Goal: Information Seeking & Learning: Learn about a topic

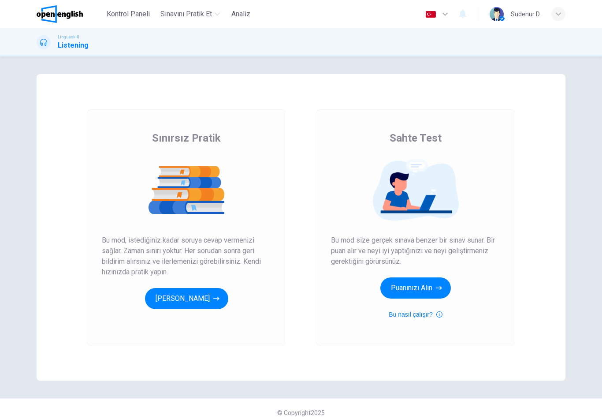
click at [224, 293] on button "[PERSON_NAME]" at bounding box center [186, 298] width 83 height 21
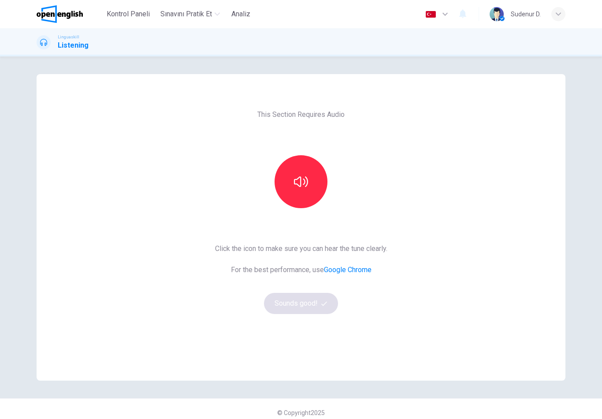
click at [313, 172] on button "button" at bounding box center [301, 181] width 53 height 53
click at [318, 306] on button "Sounds good!" at bounding box center [301, 303] width 74 height 21
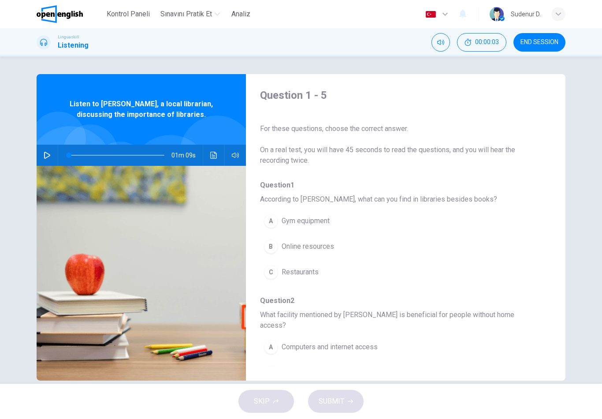
click at [48, 158] on icon "button" at bounding box center [47, 155] width 7 height 7
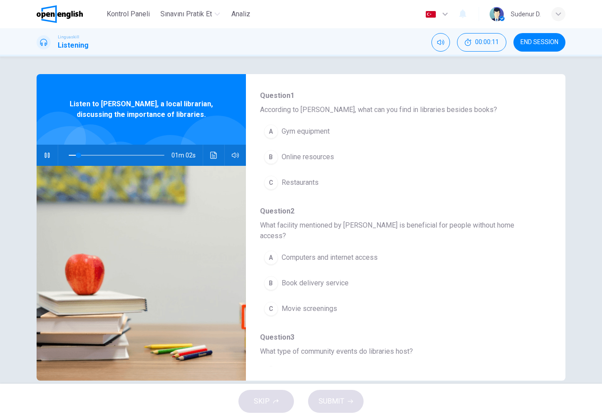
scroll to position [92, 0]
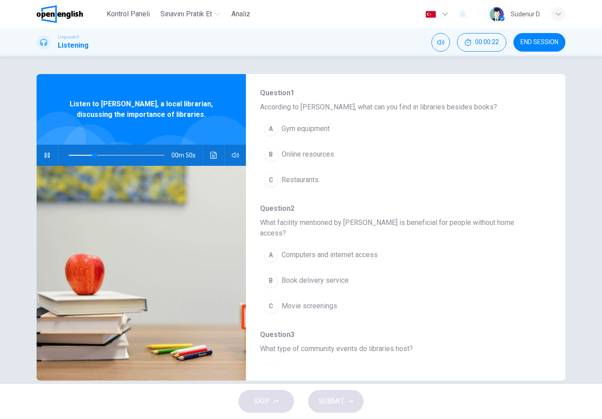
click at [337, 156] on button "B Online resources" at bounding box center [383, 154] width 246 height 22
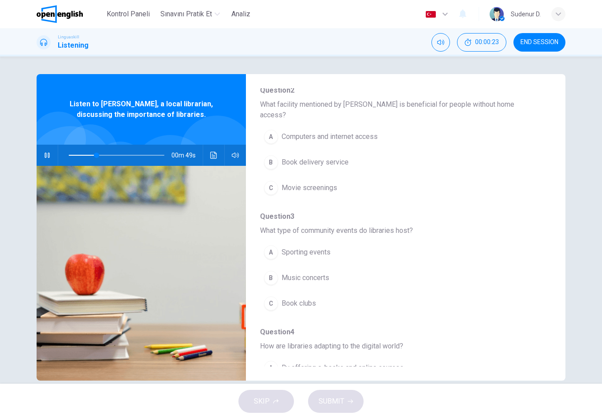
scroll to position [212, 0]
click at [383, 124] on button "A Computers and internet access" at bounding box center [383, 135] width 246 height 22
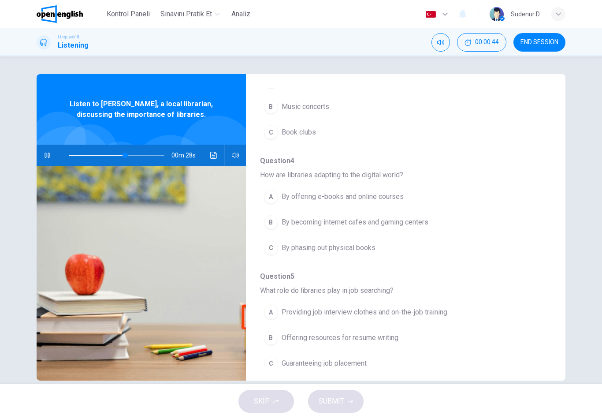
scroll to position [381, 0]
click at [305, 128] on span "Book clubs" at bounding box center [299, 133] width 34 height 11
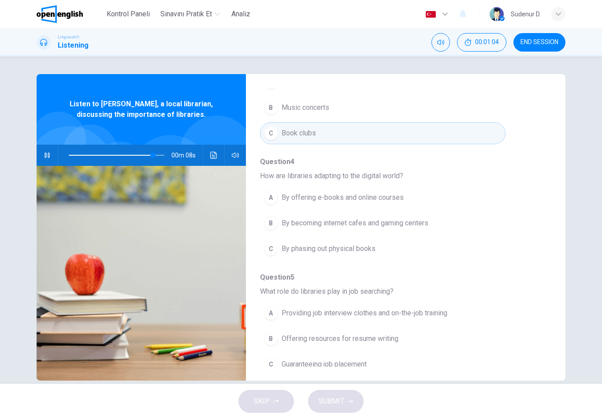
click at [418, 187] on button "A By offering e-books and online courses" at bounding box center [383, 198] width 246 height 22
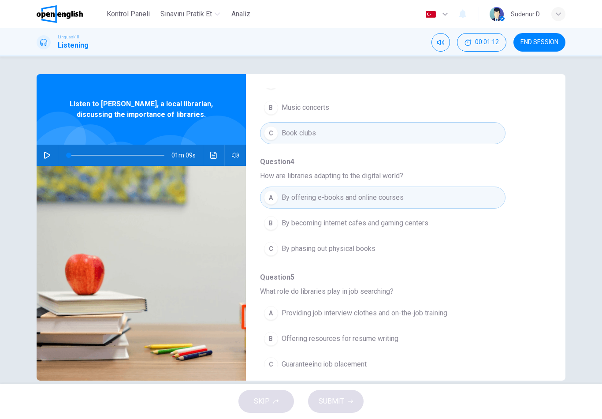
type input "*"
click at [452, 302] on button "A Providing job interview clothes and on-the-job training" at bounding box center [383, 313] width 246 height 22
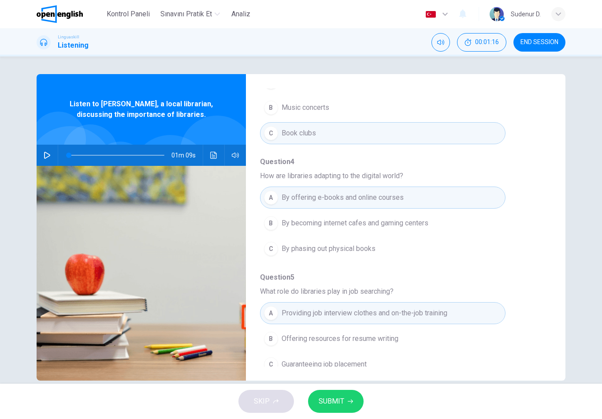
click at [350, 405] on button "SUBMIT" at bounding box center [336, 401] width 56 height 23
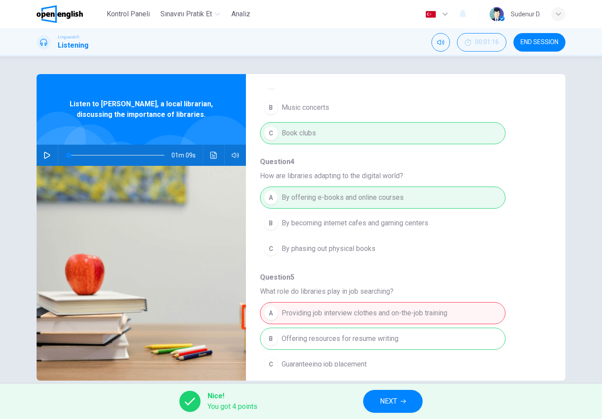
click at [399, 404] on button "NEXT" at bounding box center [393, 401] width 60 height 23
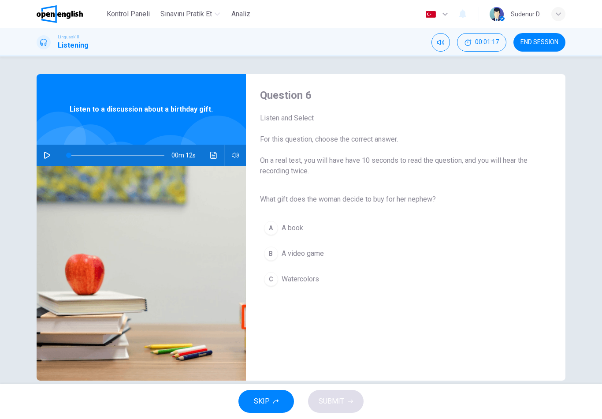
click at [51, 158] on button "button" at bounding box center [47, 155] width 14 height 21
click at [308, 280] on span "Watercolors" at bounding box center [300, 279] width 37 height 11
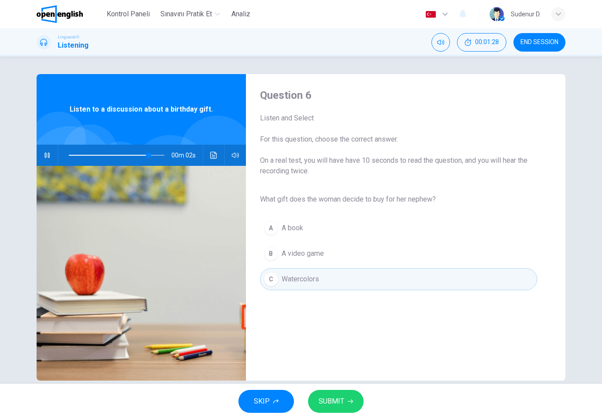
click at [348, 401] on icon "button" at bounding box center [350, 401] width 5 height 5
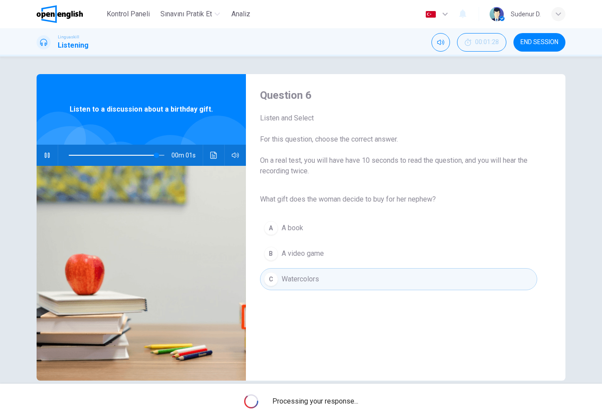
type input "**"
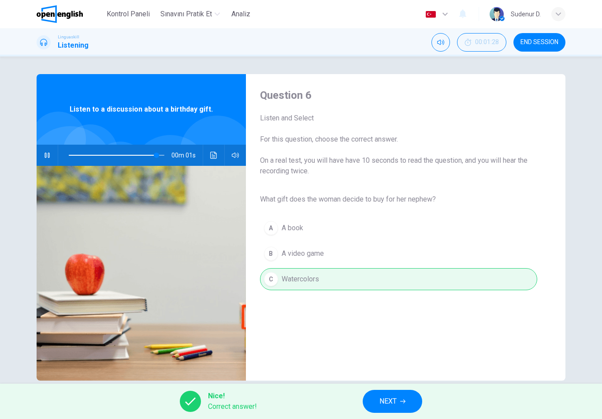
click at [373, 400] on button "NEXT" at bounding box center [393, 401] width 60 height 23
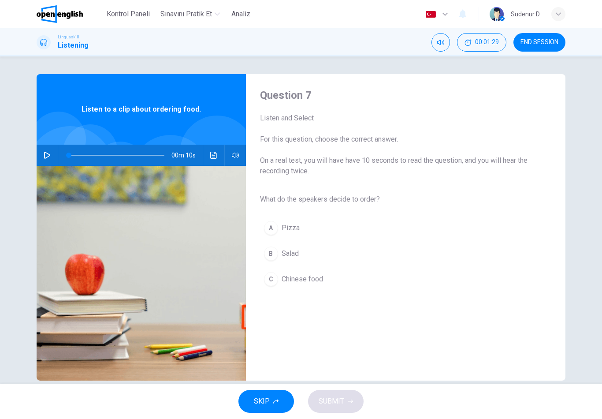
click at [51, 160] on button "button" at bounding box center [47, 155] width 14 height 21
click at [305, 248] on div "A Pizza B Salad C Chinese food" at bounding box center [398, 253] width 277 height 77
click at [294, 258] on span "Salad" at bounding box center [290, 253] width 17 height 11
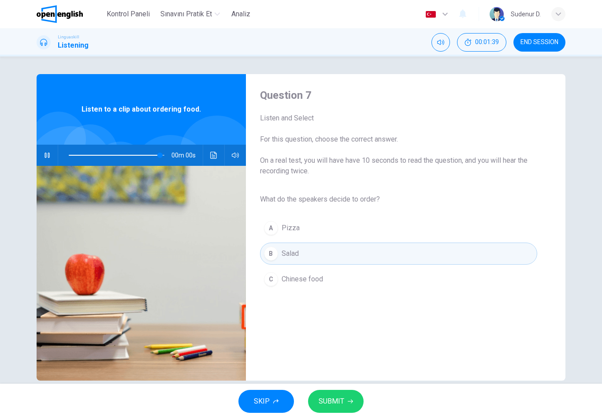
click at [348, 403] on icon "button" at bounding box center [350, 401] width 5 height 5
type input "*"
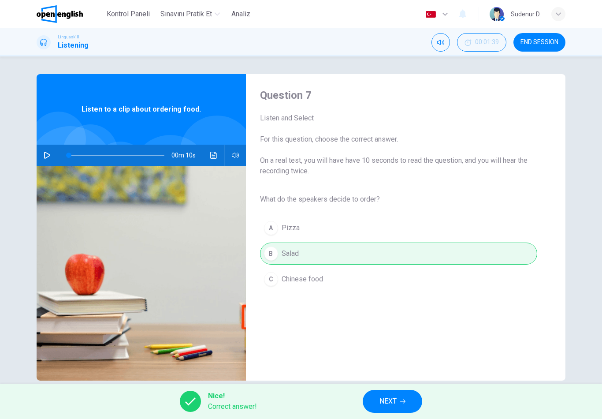
click at [395, 402] on span "NEXT" at bounding box center [388, 401] width 17 height 12
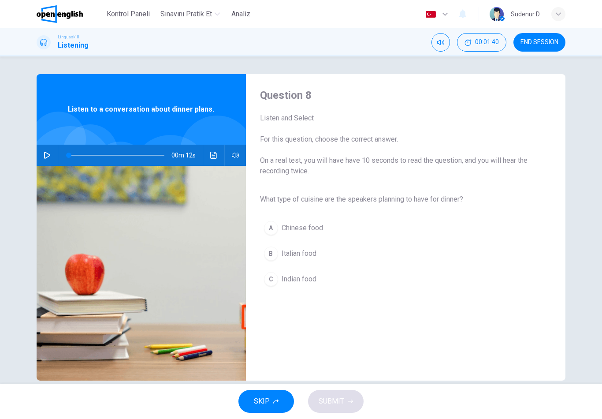
click at [48, 157] on icon "button" at bounding box center [47, 155] width 7 height 7
click at [292, 256] on span "Italian food" at bounding box center [299, 253] width 35 height 11
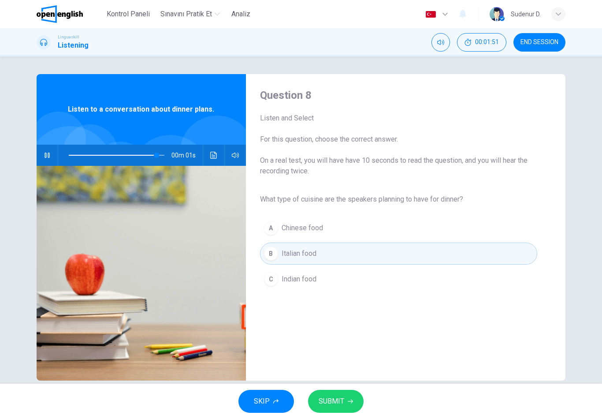
click at [340, 402] on span "SUBMIT" at bounding box center [332, 401] width 26 height 12
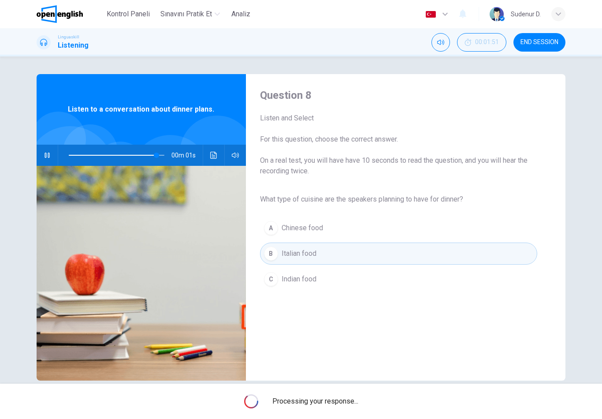
type input "*"
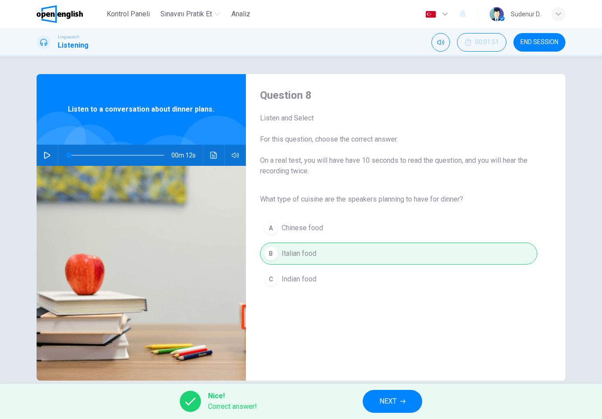
click at [373, 392] on button "NEXT" at bounding box center [393, 401] width 60 height 23
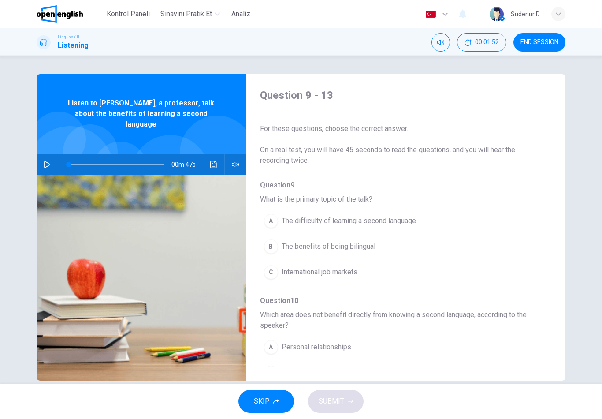
click at [53, 154] on button "button" at bounding box center [47, 164] width 14 height 21
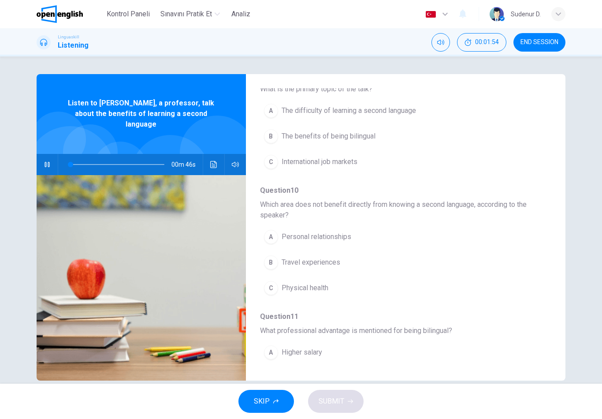
scroll to position [111, 0]
click at [370, 135] on span "The benefits of being bilingual" at bounding box center [329, 136] width 94 height 11
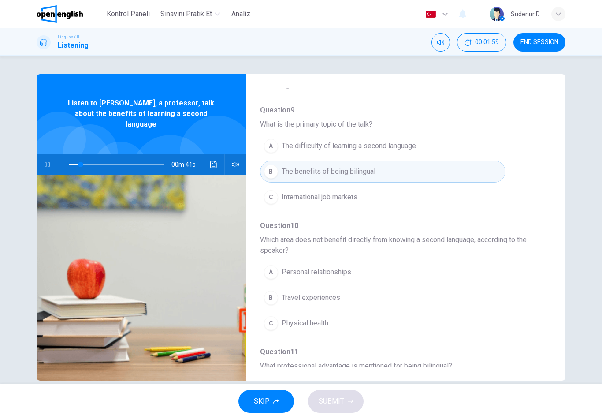
scroll to position [75, 0]
click at [413, 146] on span "The difficulty of learning a second language" at bounding box center [349, 146] width 135 height 11
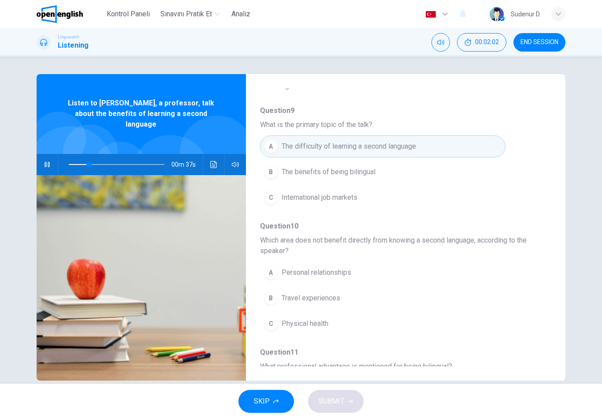
click at [376, 176] on span "The benefits of being bilingual" at bounding box center [329, 172] width 94 height 11
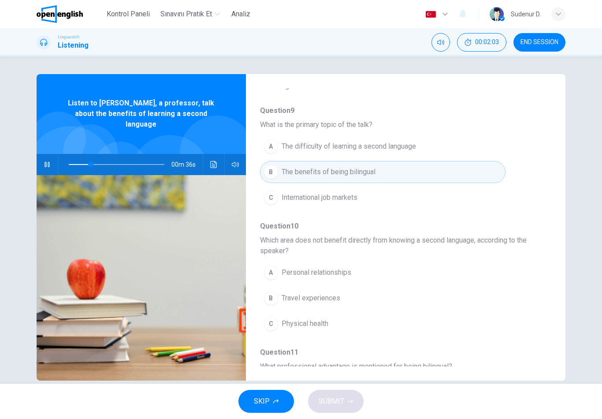
scroll to position [105, 0]
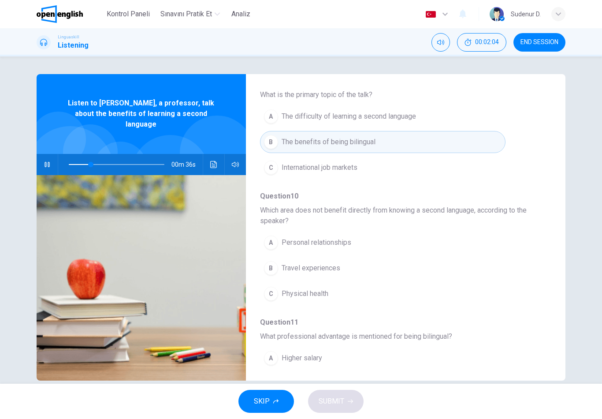
click at [366, 242] on div "A Personal relationships B Travel experiences C Physical health" at bounding box center [398, 268] width 277 height 77
click at [352, 247] on button "A Personal relationships" at bounding box center [383, 243] width 246 height 22
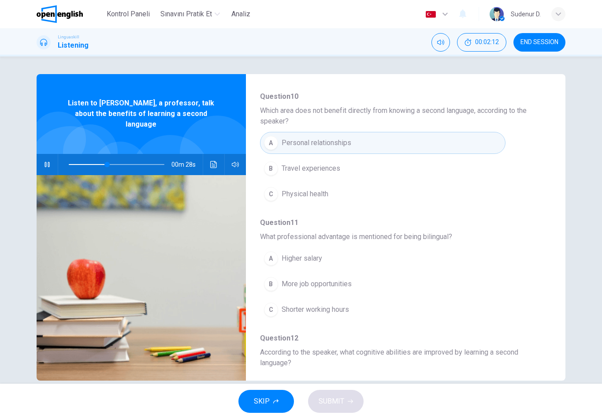
scroll to position [205, 0]
click at [342, 163] on button "B Travel experiences" at bounding box center [383, 168] width 246 height 22
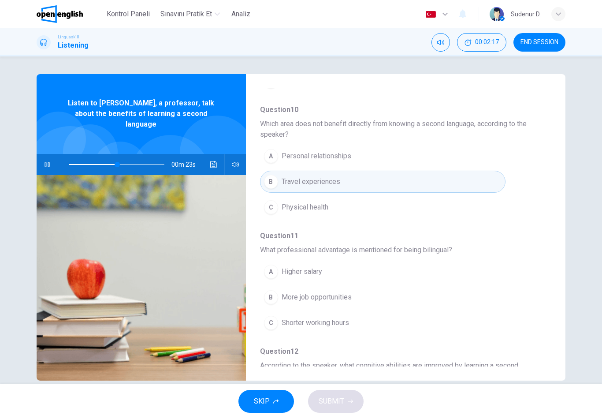
scroll to position [191, 0]
click at [361, 297] on div "A Higher salary B More job opportunities C Shorter working hours" at bounding box center [398, 296] width 277 height 77
click at [347, 295] on span "More job opportunities" at bounding box center [317, 296] width 70 height 11
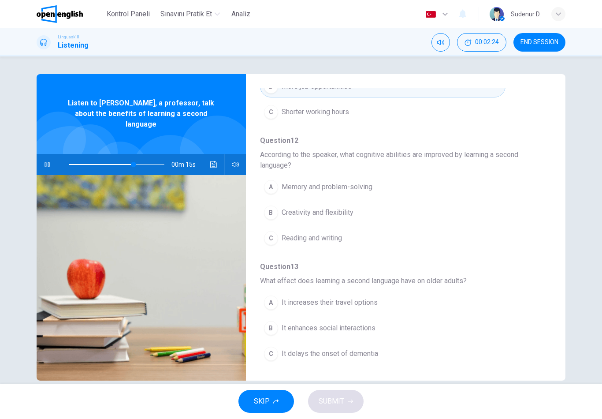
scroll to position [402, 0]
click at [375, 190] on button "A Memory and problem-solving" at bounding box center [383, 187] width 246 height 22
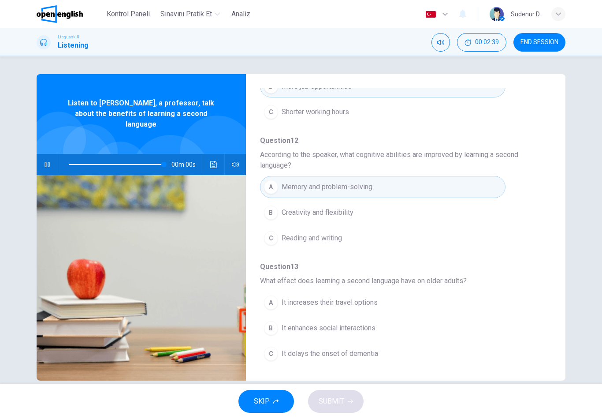
type input "*"
click at [365, 332] on span "It enhances social interactions" at bounding box center [329, 328] width 94 height 11
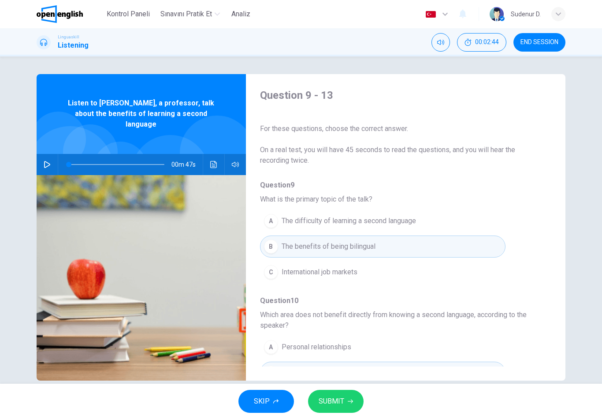
scroll to position [-1, 0]
click at [346, 412] on button "SUBMIT" at bounding box center [336, 401] width 56 height 23
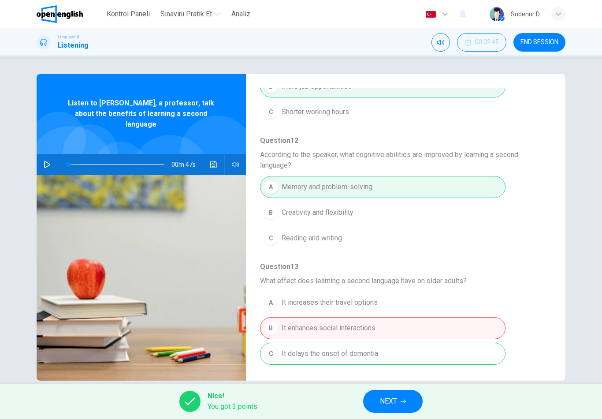
scroll to position [402, 0]
click at [398, 405] on button "NEXT" at bounding box center [393, 401] width 60 height 23
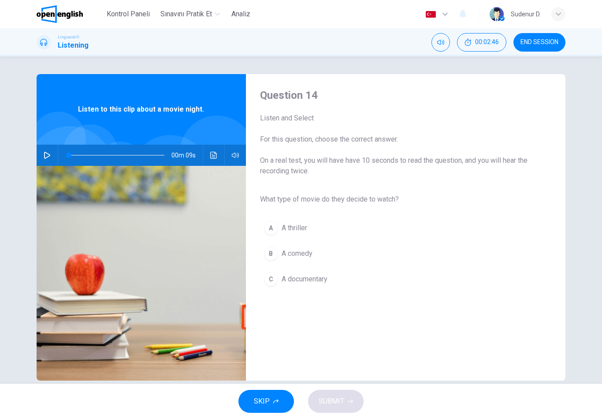
click at [43, 156] on button "button" at bounding box center [47, 155] width 14 height 21
click at [312, 255] on span "A comedy" at bounding box center [297, 253] width 31 height 11
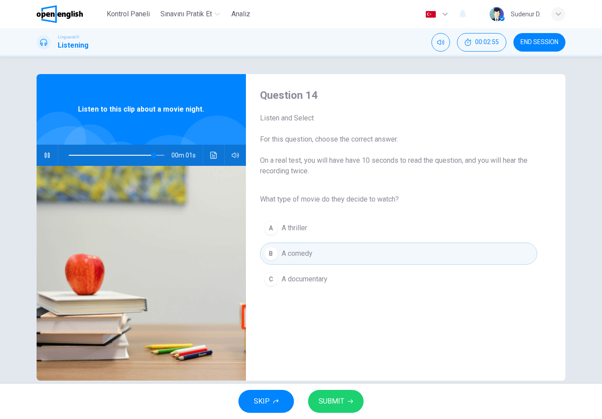
click at [348, 400] on icon "button" at bounding box center [350, 401] width 5 height 5
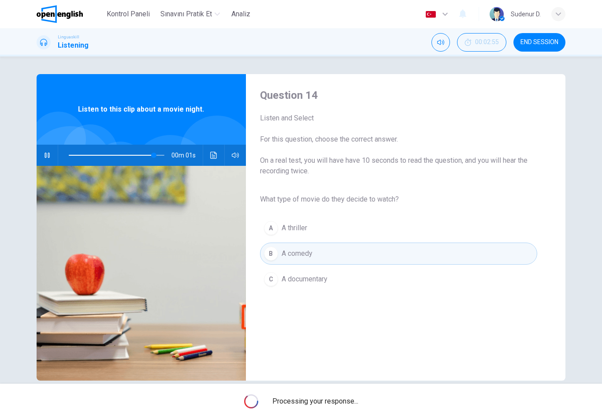
type input "*"
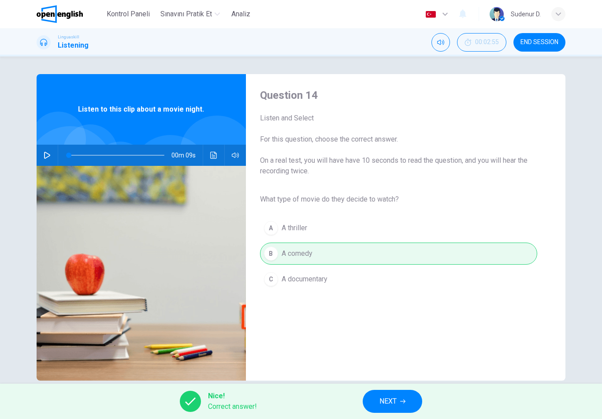
click at [385, 411] on button "NEXT" at bounding box center [393, 401] width 60 height 23
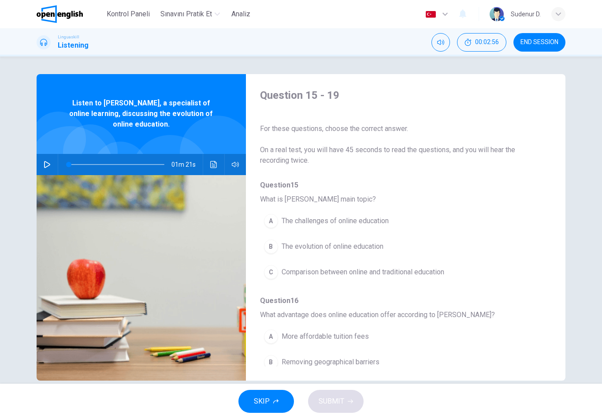
click at [535, 44] on span "END SESSION" at bounding box center [540, 42] width 38 height 7
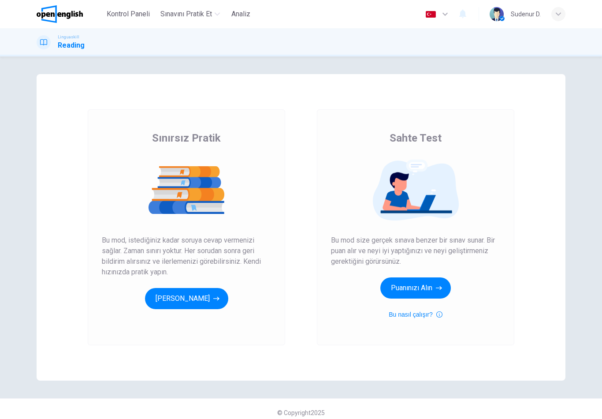
click at [239, 182] on img at bounding box center [186, 190] width 169 height 62
click at [220, 299] on icon "button" at bounding box center [216, 299] width 6 height 4
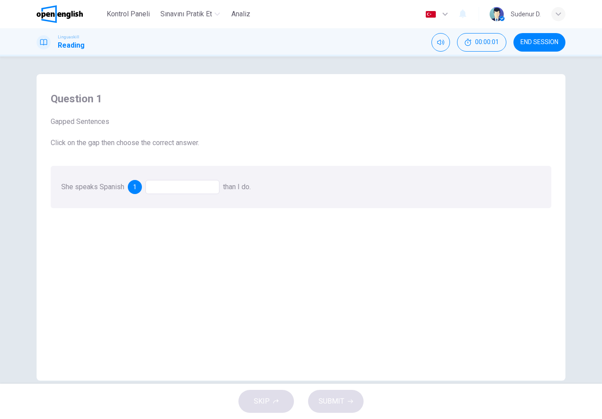
click at [219, 190] on div at bounding box center [183, 187] width 74 height 14
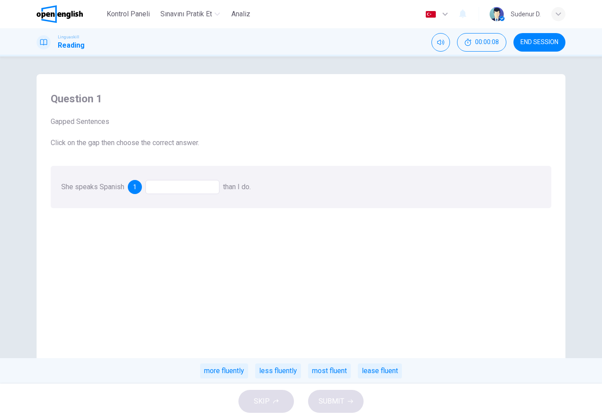
click at [248, 370] on div "more fluently" at bounding box center [224, 370] width 48 height 15
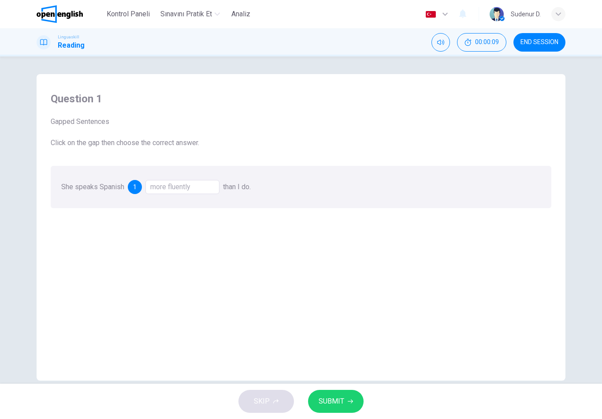
click at [349, 398] on button "SUBMIT" at bounding box center [336, 401] width 56 height 23
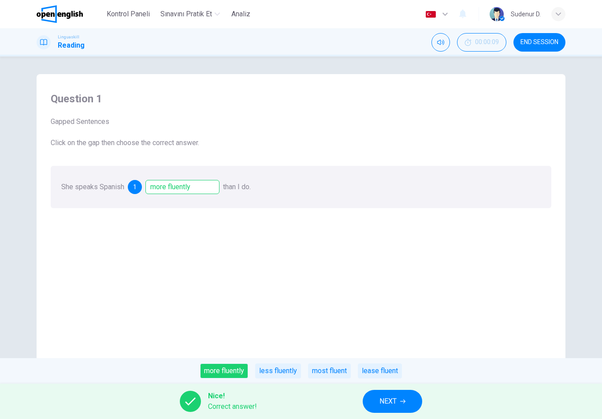
click at [388, 402] on span "NEXT" at bounding box center [388, 401] width 17 height 12
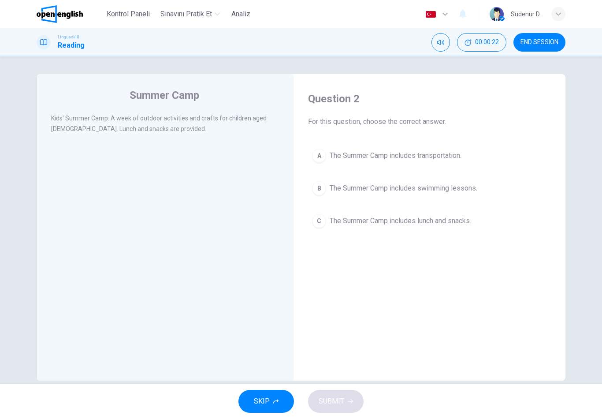
click at [381, 217] on span "The Summer Camp includes lunch and snacks." at bounding box center [401, 221] width 142 height 11
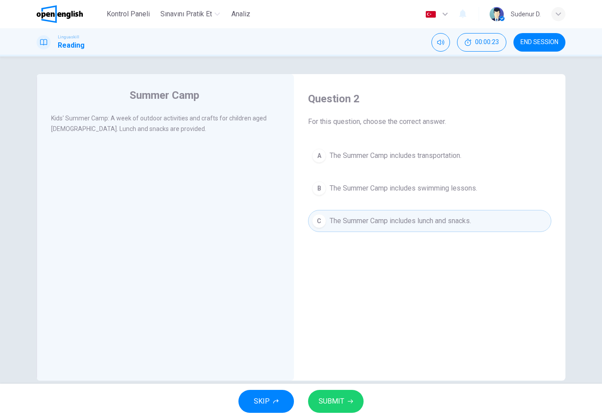
click at [348, 395] on button "SUBMIT" at bounding box center [336, 401] width 56 height 23
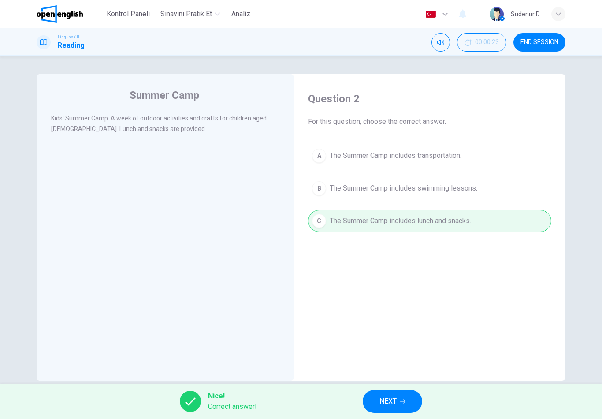
click at [407, 407] on button "NEXT" at bounding box center [393, 401] width 60 height 23
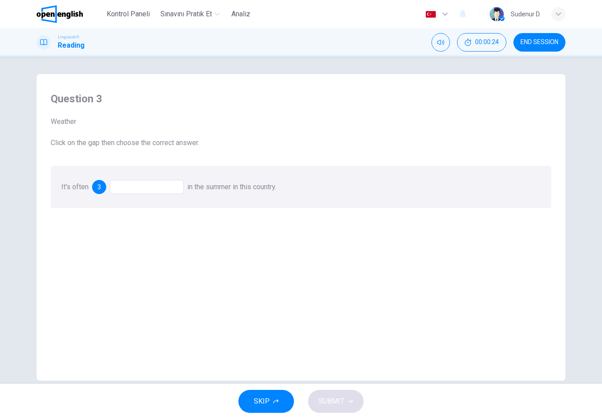
click at [179, 191] on div at bounding box center [147, 187] width 74 height 14
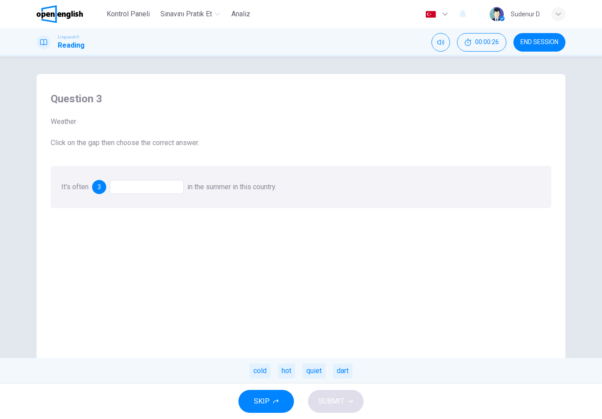
click at [292, 370] on div "hot" at bounding box center [287, 370] width 18 height 15
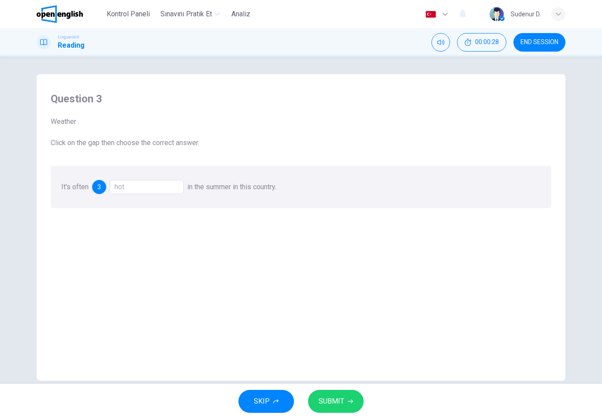
click at [353, 408] on button "SUBMIT" at bounding box center [336, 401] width 56 height 23
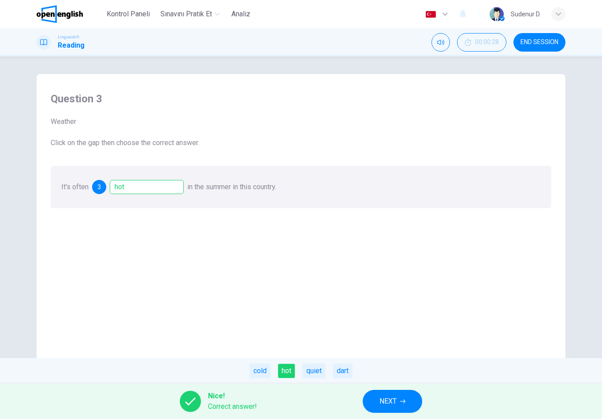
click at [406, 402] on icon "button" at bounding box center [402, 401] width 5 height 5
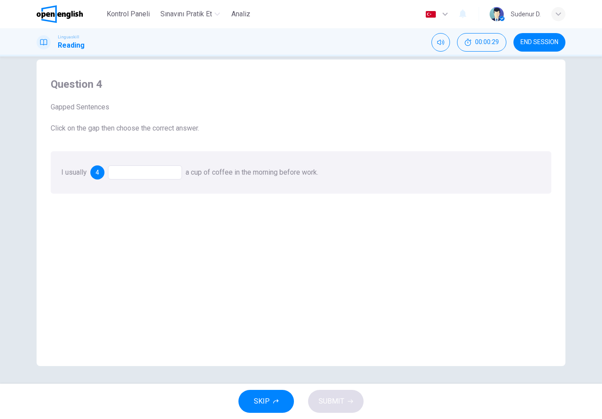
scroll to position [15, 0]
click at [180, 174] on div at bounding box center [145, 172] width 74 height 14
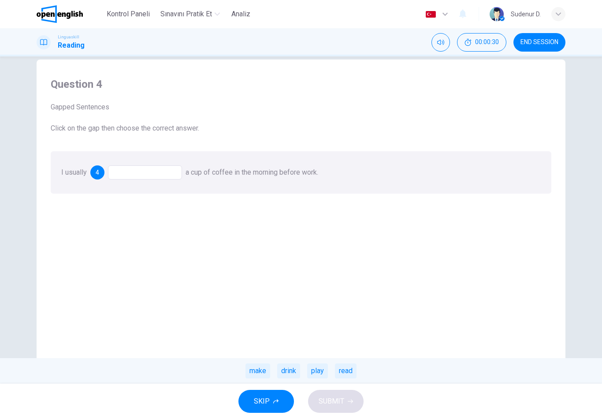
click at [295, 368] on div "drink" at bounding box center [288, 370] width 23 height 15
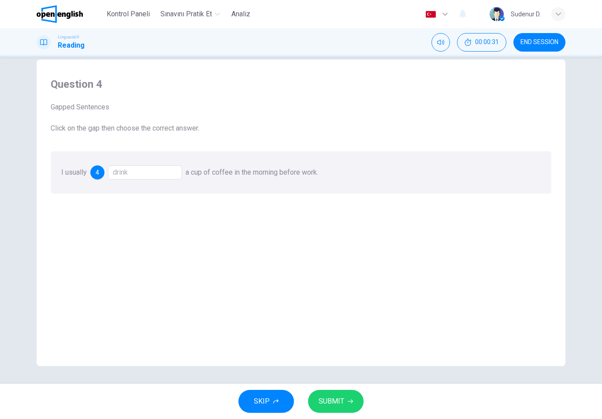
click at [343, 404] on span "SUBMIT" at bounding box center [332, 401] width 26 height 12
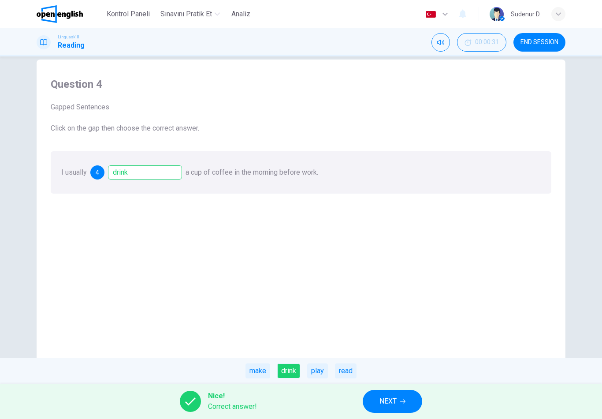
click at [377, 402] on button "NEXT" at bounding box center [393, 401] width 60 height 23
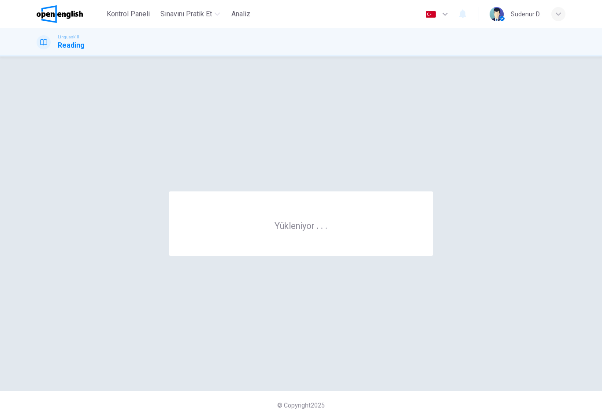
scroll to position [0, 0]
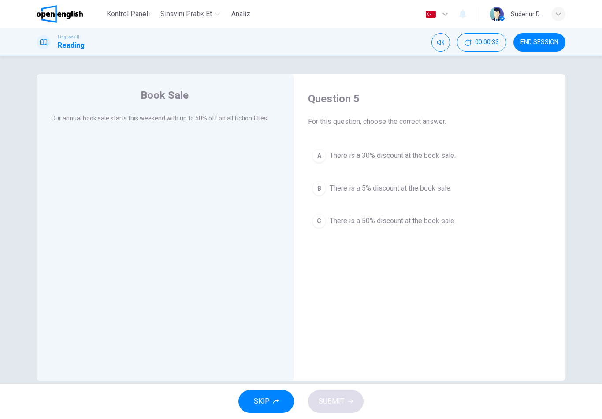
click at [433, 226] on span "There is a 50% discount at the book sale." at bounding box center [393, 221] width 126 height 11
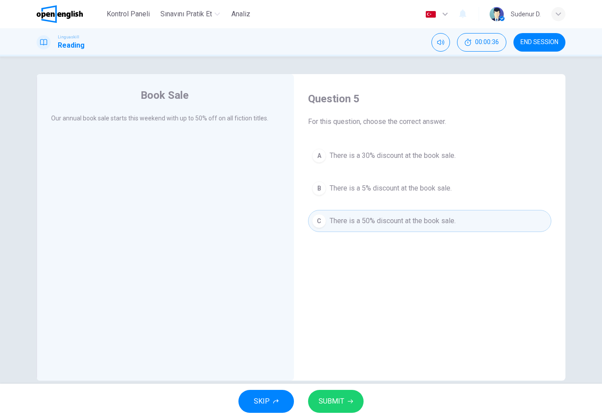
click at [350, 407] on button "SUBMIT" at bounding box center [336, 401] width 56 height 23
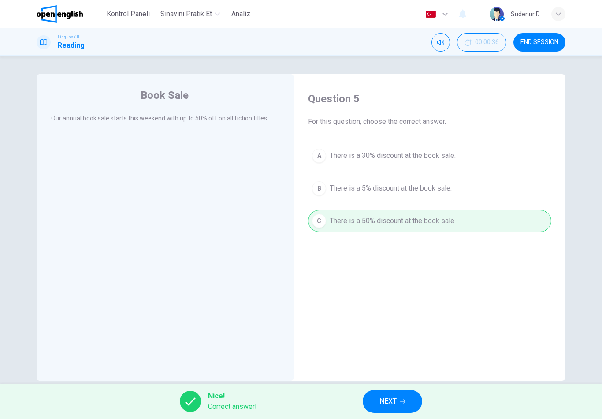
click at [404, 411] on button "NEXT" at bounding box center [393, 401] width 60 height 23
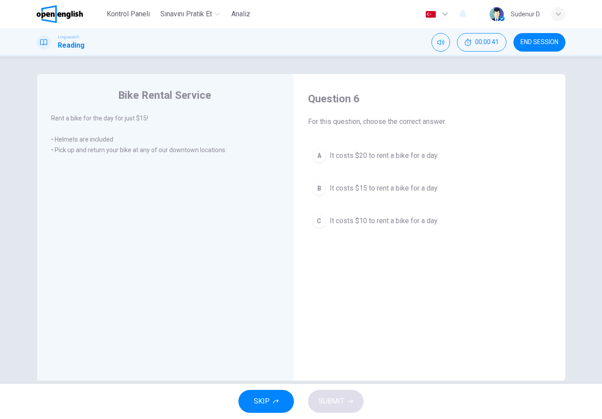
click at [421, 199] on button "B It costs $15 to rent a bike for a day." at bounding box center [429, 188] width 243 height 22
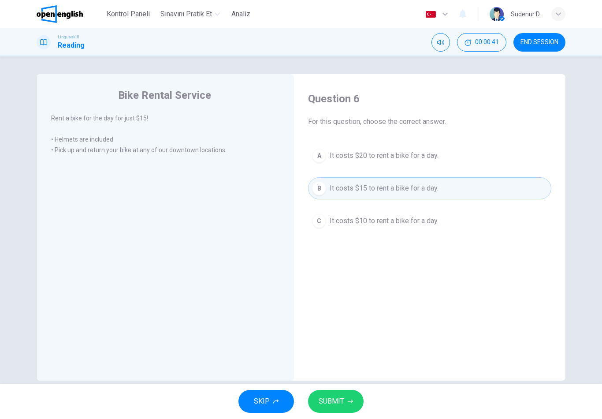
click at [424, 202] on div "A It costs $20 to rent a bike for a day. B It costs $15 to rent a bike for a da…" at bounding box center [429, 188] width 243 height 87
click at [355, 412] on button "SUBMIT" at bounding box center [336, 401] width 56 height 23
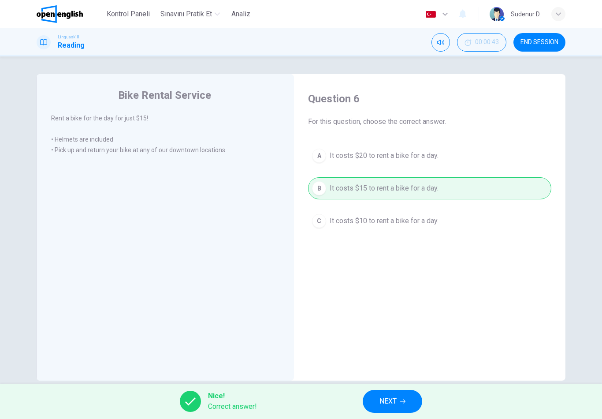
click at [390, 411] on button "NEXT" at bounding box center [393, 401] width 60 height 23
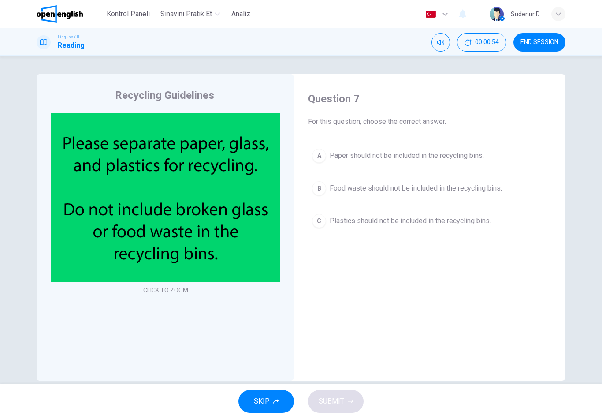
click at [500, 191] on span "Food waste should not be included in the recycling bins." at bounding box center [416, 188] width 172 height 11
click at [501, 189] on span "Food waste should not be included in the recycling bins." at bounding box center [416, 188] width 172 height 11
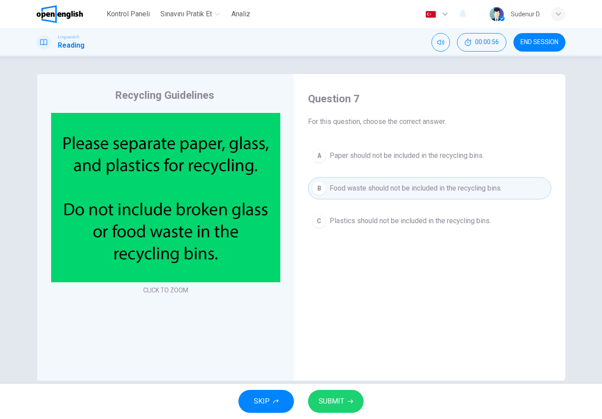
click at [355, 396] on button "SUBMIT" at bounding box center [336, 401] width 56 height 23
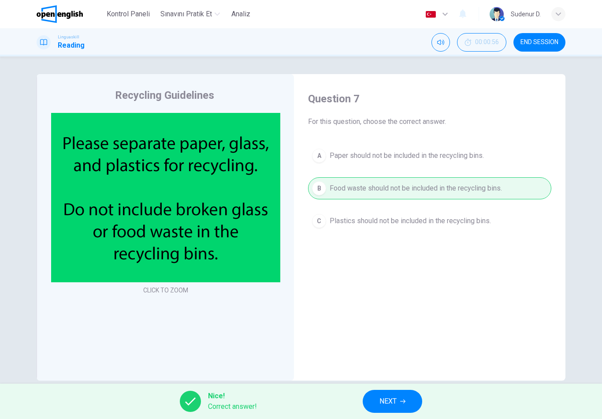
click at [398, 402] on button "NEXT" at bounding box center [393, 401] width 60 height 23
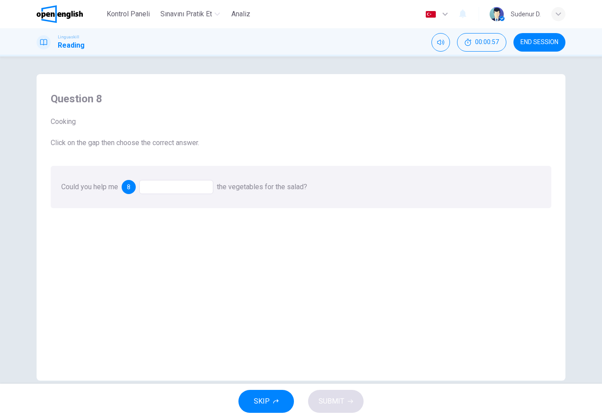
click at [213, 186] on div at bounding box center [176, 187] width 74 height 14
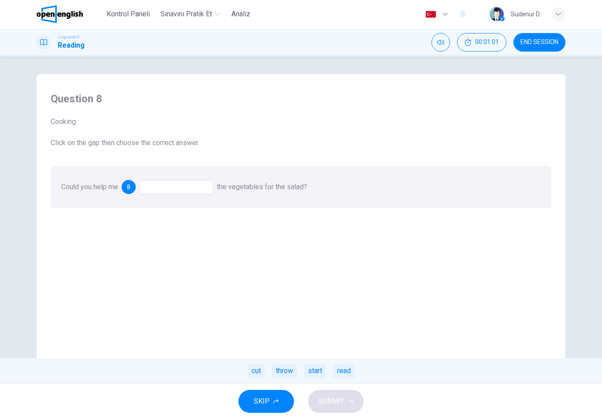
click at [255, 371] on div "cut" at bounding box center [256, 370] width 17 height 15
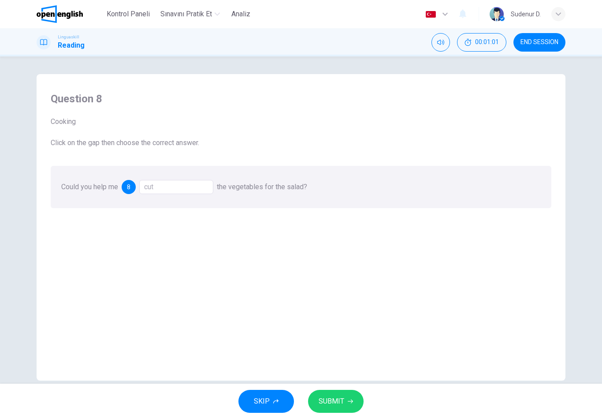
click at [345, 403] on button "SUBMIT" at bounding box center [336, 401] width 56 height 23
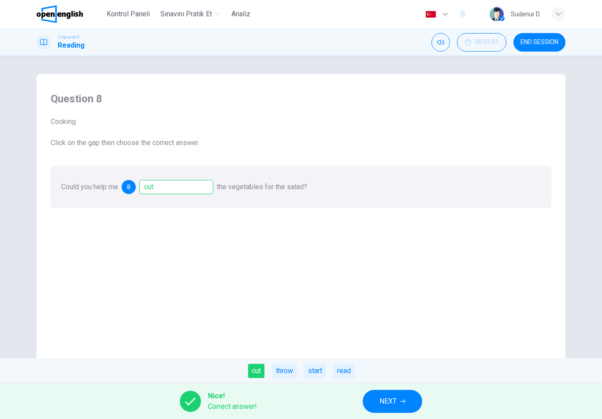
click at [398, 410] on button "NEXT" at bounding box center [393, 401] width 60 height 23
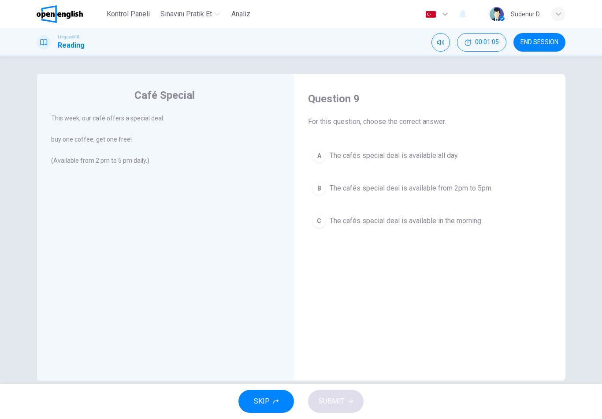
click at [472, 188] on span "The cafés special deal is available from 2pm to 5pm." at bounding box center [411, 188] width 163 height 11
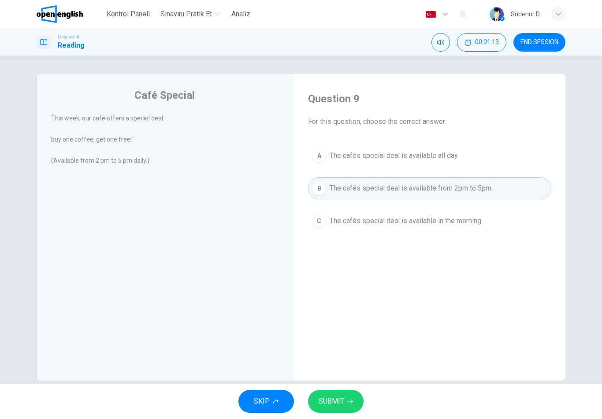
click at [349, 409] on button "SUBMIT" at bounding box center [336, 401] width 56 height 23
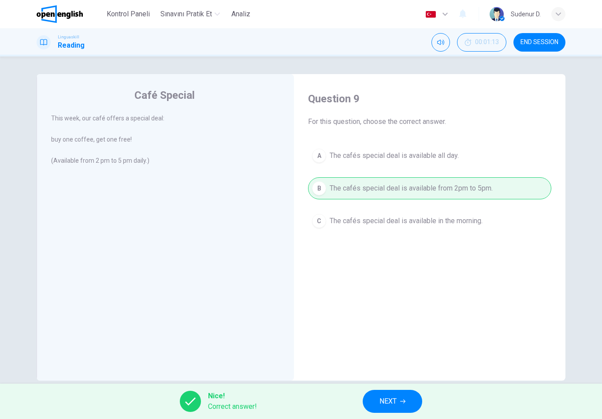
click at [401, 407] on button "NEXT" at bounding box center [393, 401] width 60 height 23
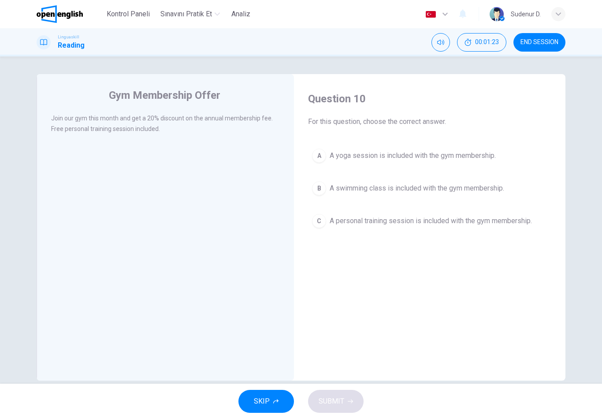
click at [513, 224] on span "A personal training session is included with the gym membership." at bounding box center [431, 221] width 202 height 11
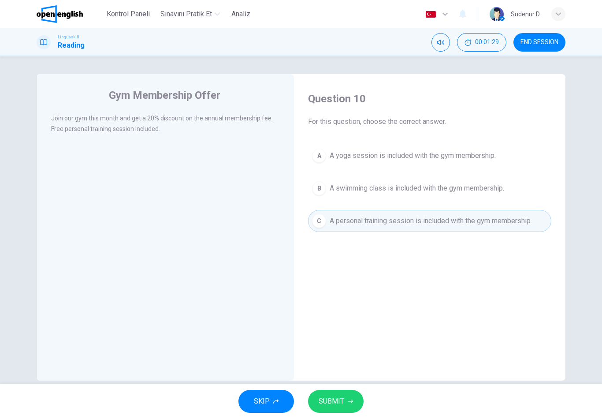
click at [338, 400] on span "SUBMIT" at bounding box center [332, 401] width 26 height 12
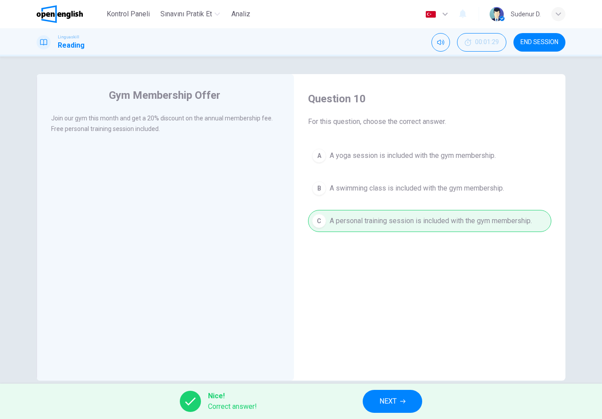
click at [370, 403] on button "NEXT" at bounding box center [393, 401] width 60 height 23
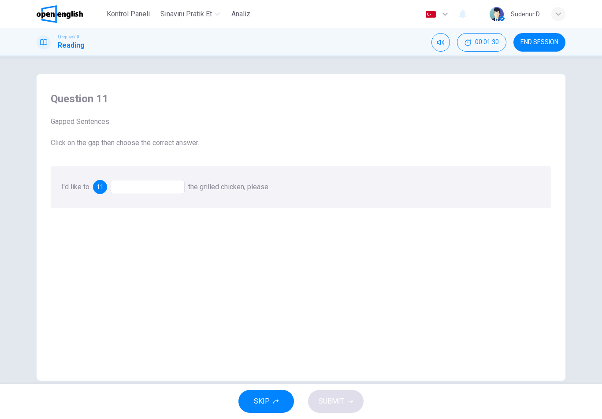
click at [183, 188] on div at bounding box center [148, 187] width 74 height 14
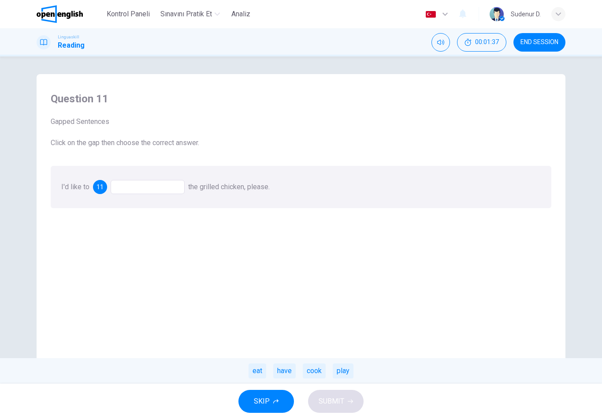
click at [258, 371] on div "eat" at bounding box center [258, 370] width 18 height 15
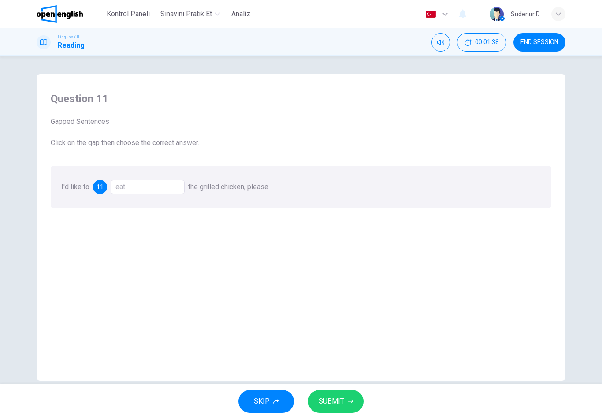
click at [347, 407] on button "SUBMIT" at bounding box center [336, 401] width 56 height 23
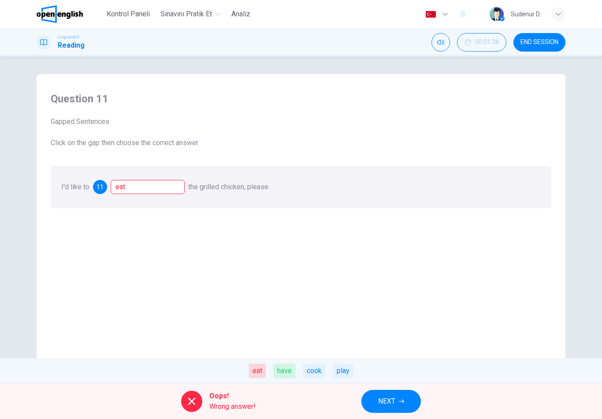
click at [385, 402] on span "NEXT" at bounding box center [386, 401] width 17 height 12
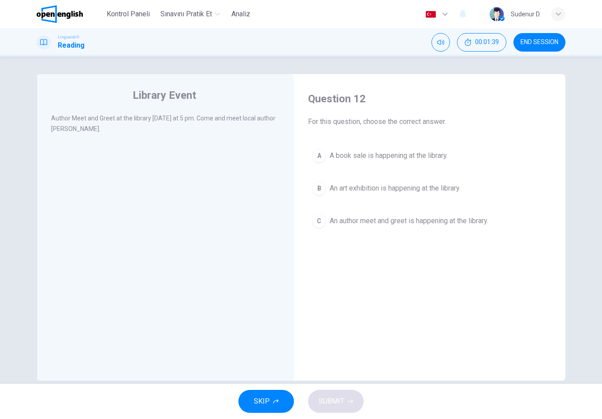
click at [406, 164] on button "A A book sale is happening at the library." at bounding box center [429, 156] width 243 height 22
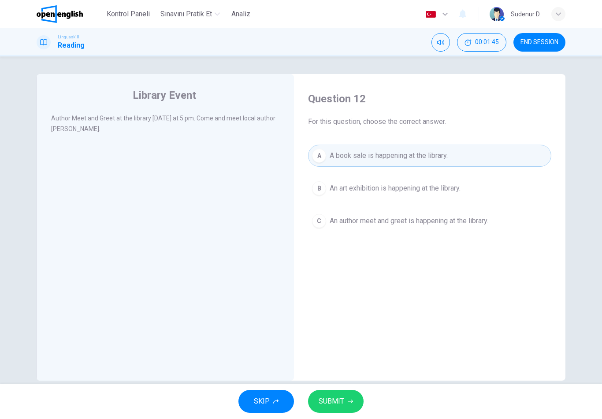
click at [377, 197] on button "B An art exhibition is happening at the library." at bounding box center [429, 188] width 243 height 22
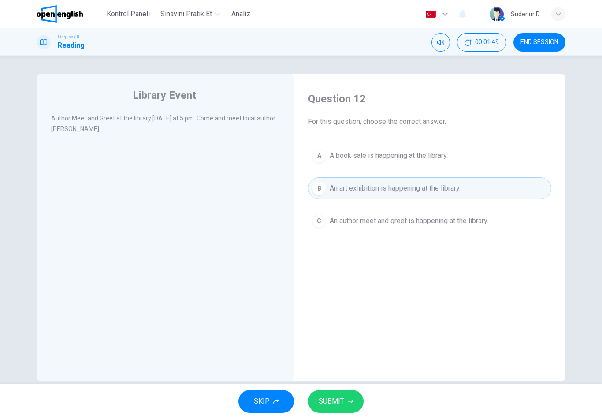
click at [379, 231] on button "C An author meet and greet is happening at the library." at bounding box center [429, 221] width 243 height 22
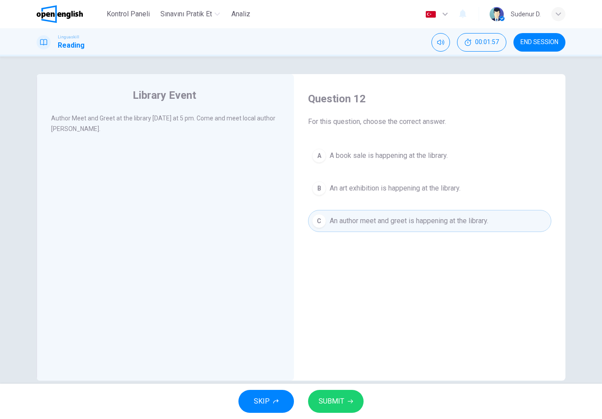
click at [362, 165] on button "A A book sale is happening at the library." at bounding box center [429, 156] width 243 height 22
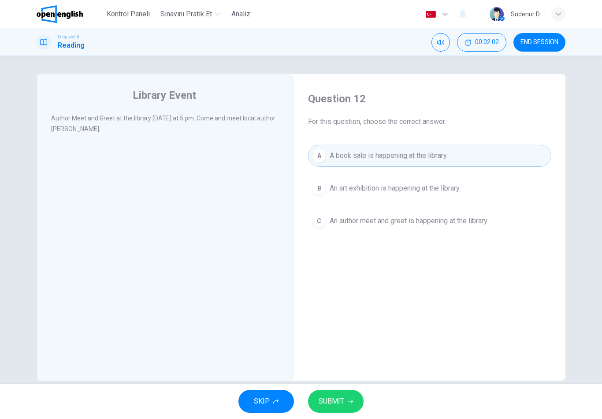
click at [432, 231] on button "C An author meet and greet is happening at the library." at bounding box center [429, 221] width 243 height 22
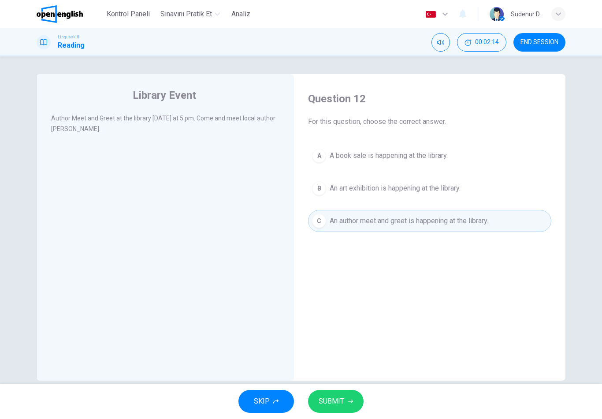
click at [382, 193] on span "An art exhibition is happening at the library." at bounding box center [395, 188] width 131 height 11
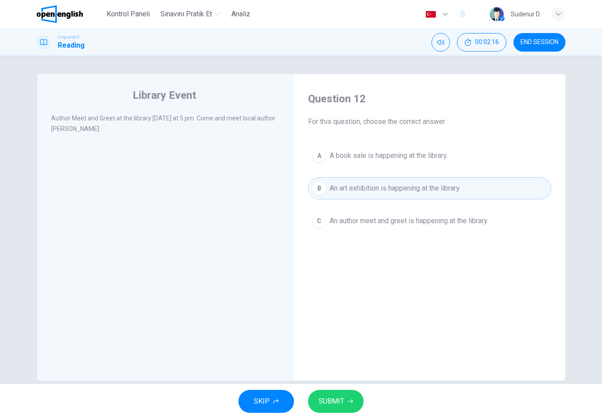
click at [346, 409] on button "SUBMIT" at bounding box center [336, 401] width 56 height 23
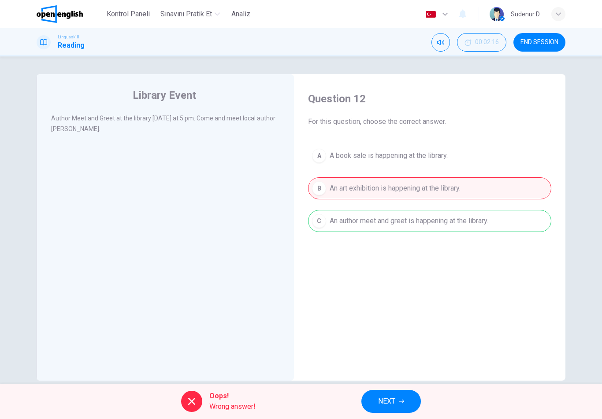
click at [403, 404] on button "NEXT" at bounding box center [392, 401] width 60 height 23
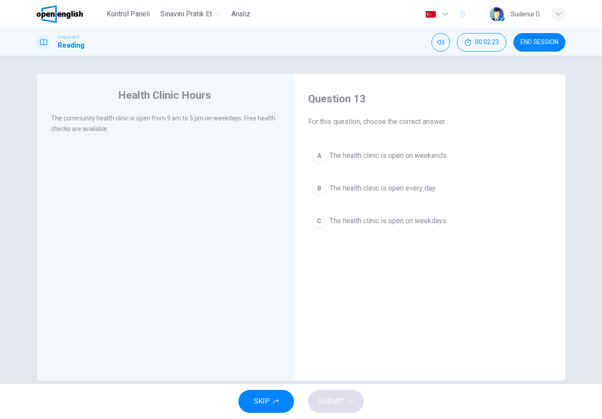
click at [408, 231] on button "C The health clinic is open on weekdays." at bounding box center [429, 221] width 243 height 22
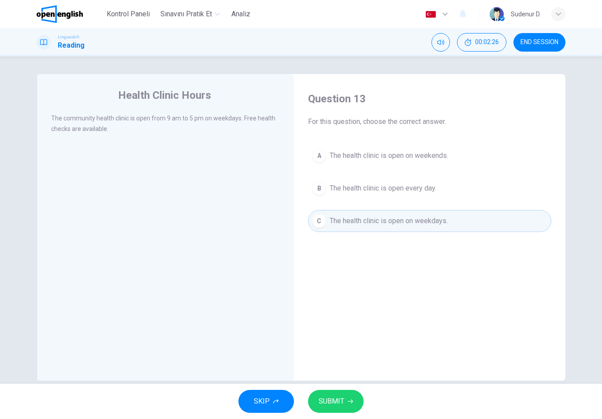
click at [351, 406] on button "SUBMIT" at bounding box center [336, 401] width 56 height 23
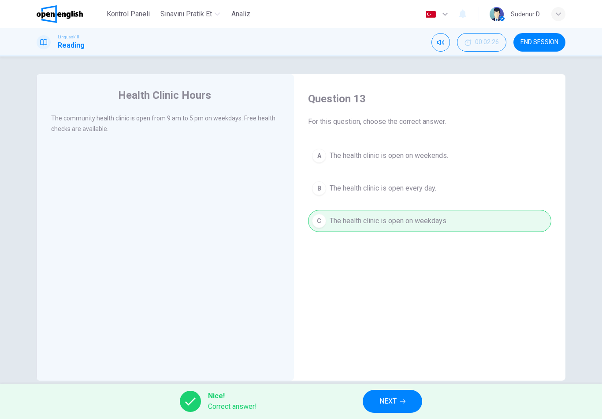
click at [403, 405] on button "NEXT" at bounding box center [393, 401] width 60 height 23
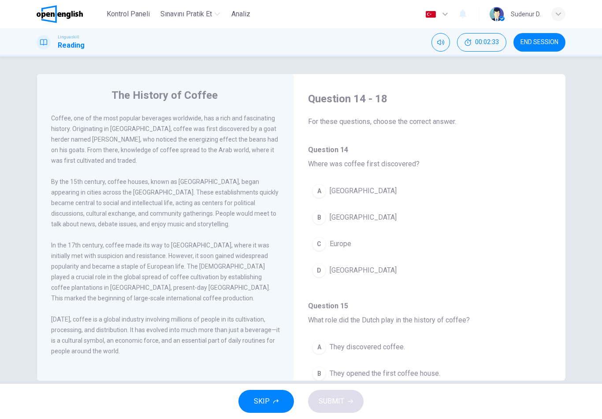
click at [358, 220] on button "B [GEOGRAPHIC_DATA]" at bounding box center [429, 217] width 243 height 22
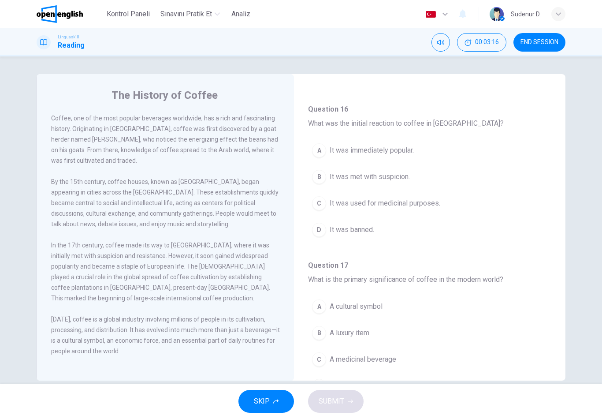
scroll to position [352, 0]
